Goal: Transaction & Acquisition: Purchase product/service

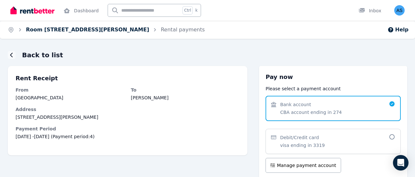
click at [63, 28] on link "Room [STREET_ADDRESS][PERSON_NAME]" at bounding box center [87, 30] width 123 height 6
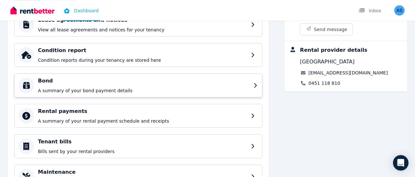
scroll to position [135, 0]
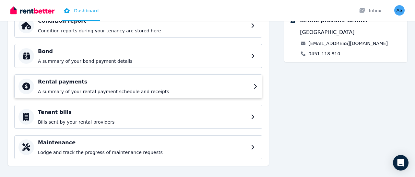
click at [65, 90] on p "A summary of your rental payment schedule and receipts" at bounding box center [144, 91] width 212 height 6
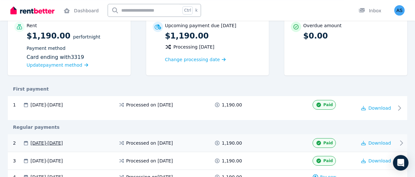
scroll to position [135, 0]
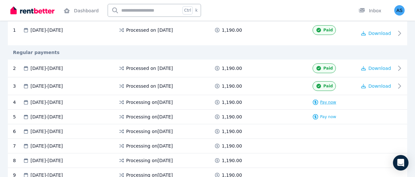
click at [325, 102] on span "Pay now" at bounding box center [328, 102] width 16 height 5
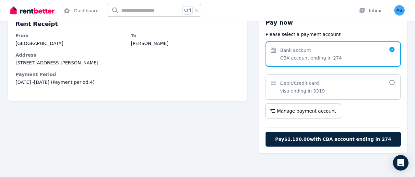
scroll to position [59, 0]
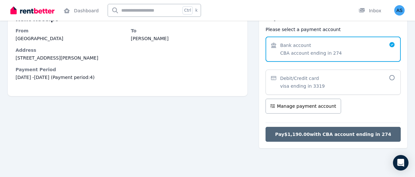
click at [319, 131] on span "Pay $1,190.00 with CBA account ending in 274" at bounding box center [333, 134] width 116 height 6
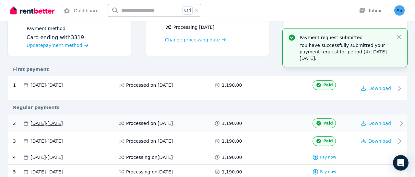
scroll to position [135, 0]
